Goal: Task Accomplishment & Management: Manage account settings

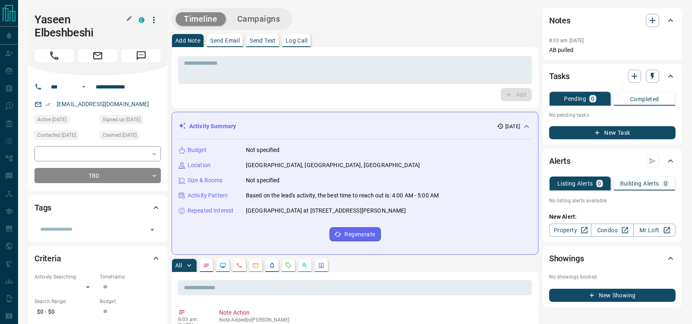
click at [48, 26] on h1 "Yaseen Elbeshbeshi" at bounding box center [80, 26] width 92 height 26
click at [66, 51] on button "Call" at bounding box center [53, 55] width 39 height 13
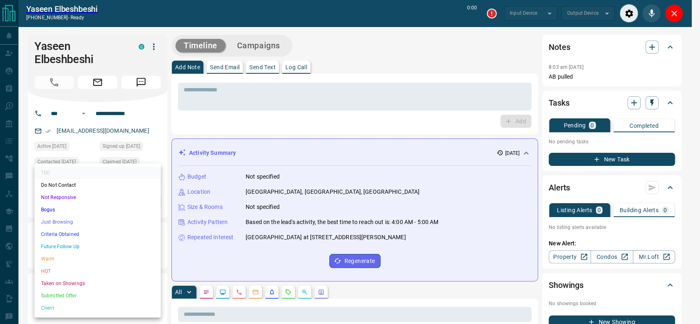
type input "*******"
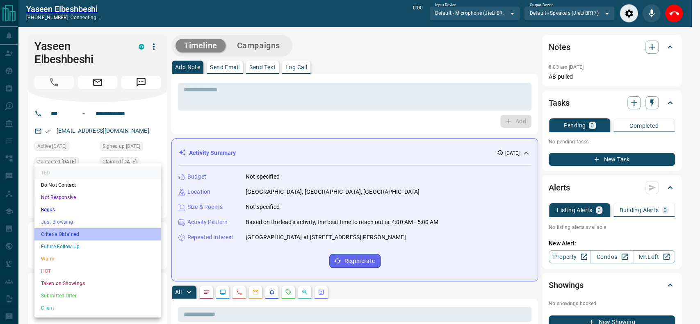
click at [94, 234] on li "Criteria Obtained" at bounding box center [97, 234] width 126 height 12
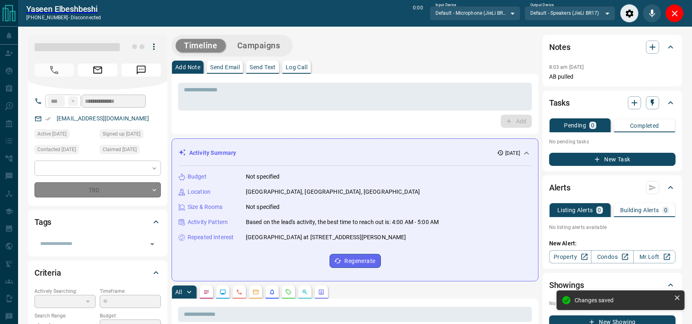
type input "*"
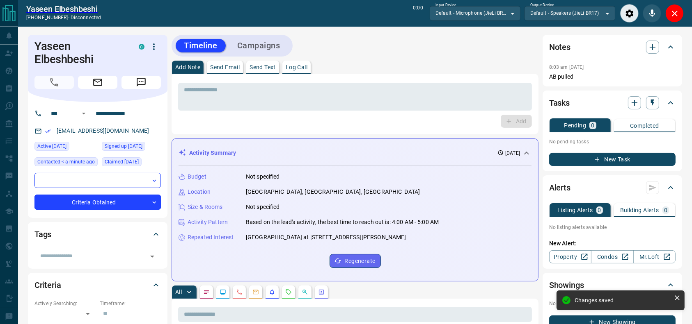
click at [92, 190] on div "​ ​ Criteria Obtained * ​" at bounding box center [97, 191] width 126 height 37
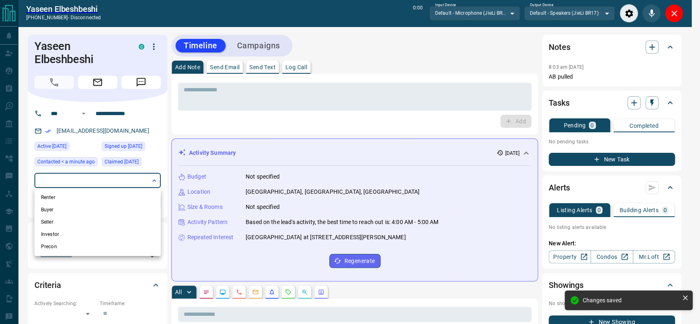
click at [73, 205] on li "Buyer" at bounding box center [97, 210] width 126 height 12
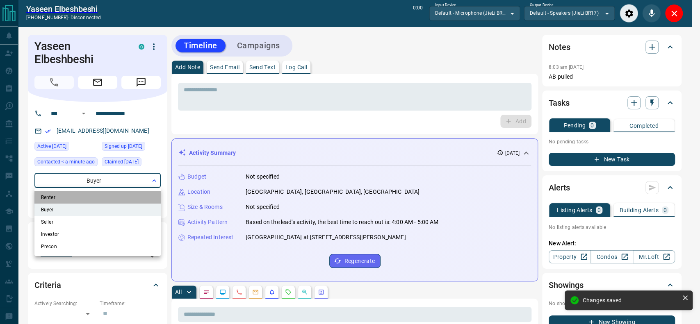
click at [73, 193] on li "Renter" at bounding box center [97, 198] width 126 height 12
click at [226, 169] on div at bounding box center [350, 162] width 700 height 324
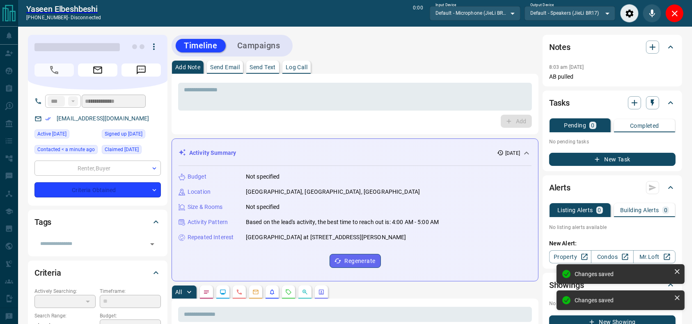
type input "**********"
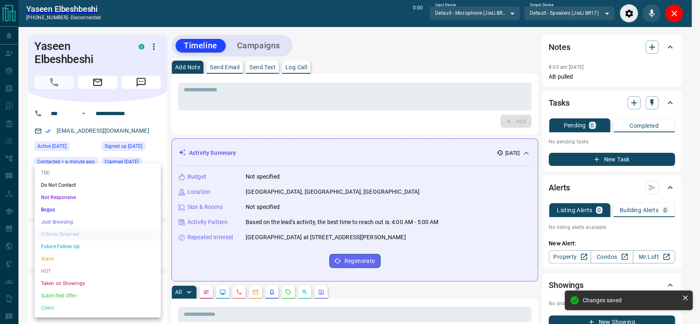
drag, startPoint x: 84, startPoint y: 240, endPoint x: 83, endPoint y: 247, distance: 7.1
click at [83, 247] on ul "TBD Do Not Contact Not Responsive Bogus Just Browsing Criteria Obtained Future …" at bounding box center [97, 241] width 126 height 154
click at [83, 247] on li "Future Follow Up" at bounding box center [97, 247] width 126 height 12
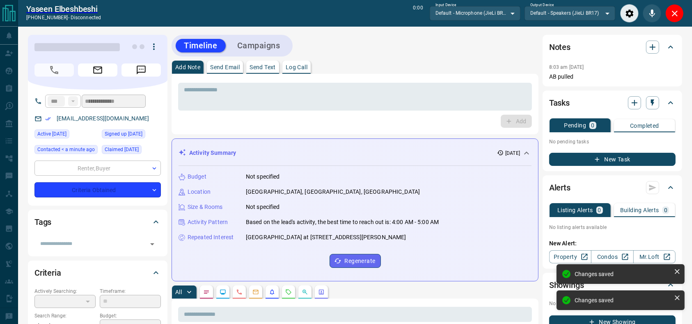
type input "*"
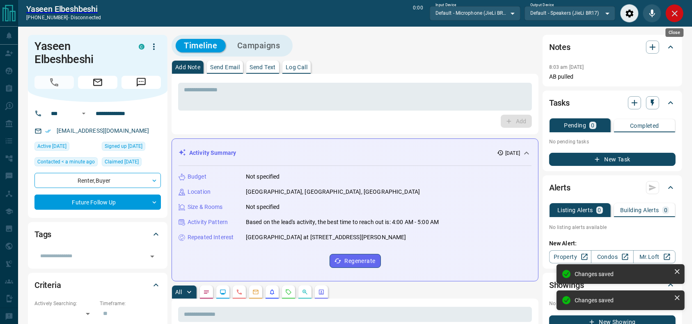
click at [671, 11] on icon "Close" at bounding box center [674, 14] width 10 height 10
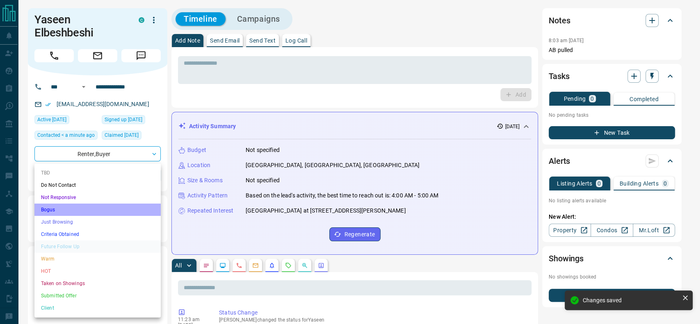
click at [95, 205] on li "Bogus" at bounding box center [97, 210] width 126 height 12
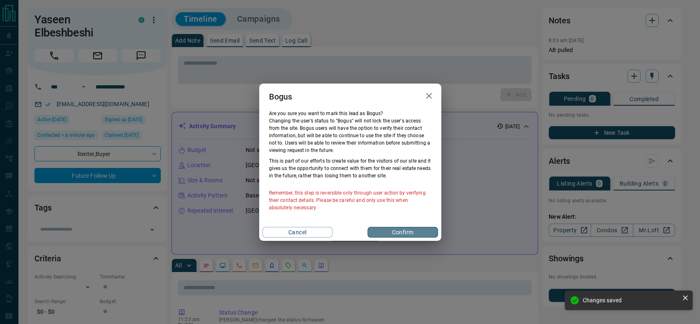
click at [374, 228] on button "Confirm" at bounding box center [403, 232] width 70 height 11
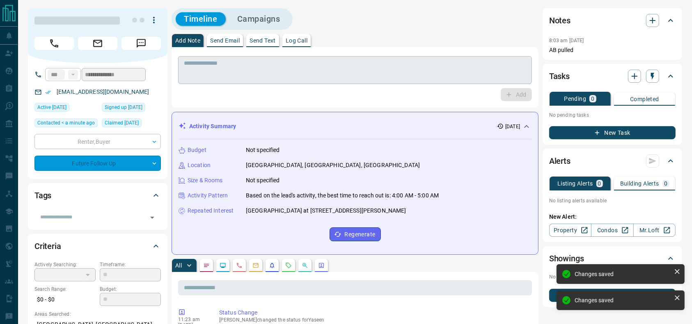
type input "**********"
type input "*"
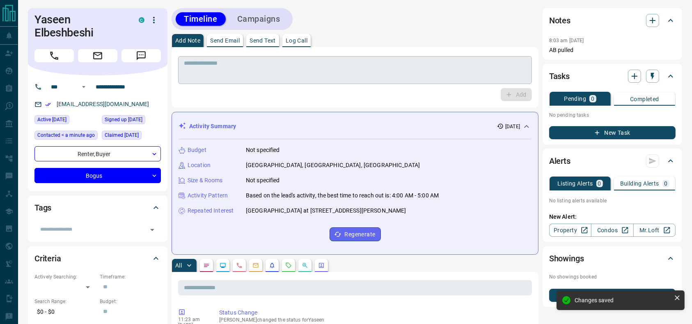
click at [261, 77] on textarea at bounding box center [355, 70] width 342 height 21
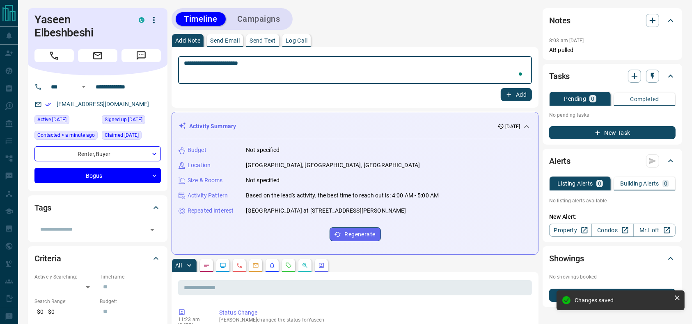
type textarea "**********"
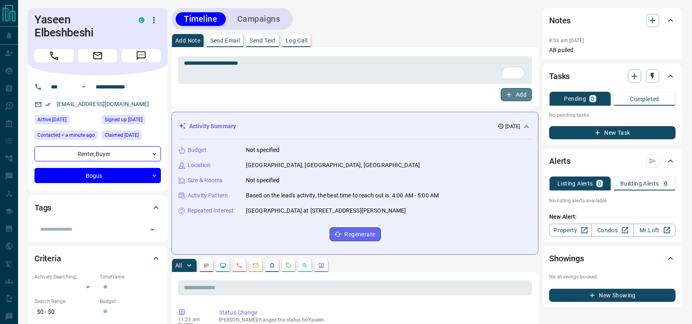
click at [519, 100] on button "Add" at bounding box center [515, 94] width 31 height 13
